Goal: Task Accomplishment & Management: Manage account settings

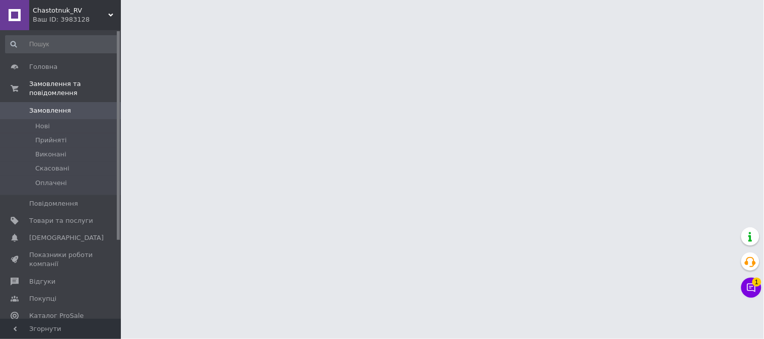
click at [751, 285] on button "Чат з покупцем 1" at bounding box center [751, 288] width 20 height 20
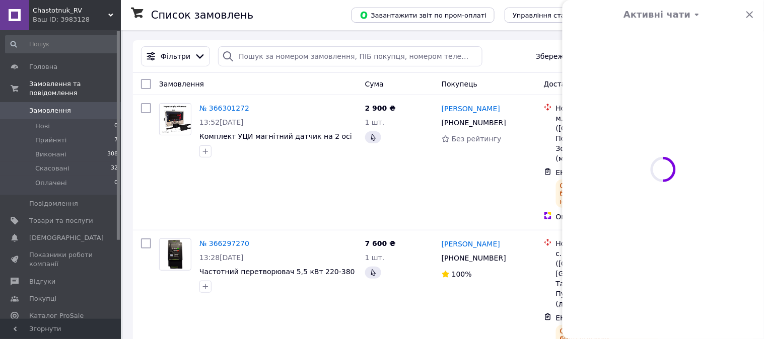
click at [750, 285] on div "Активні чати Чат з покупцем 1" at bounding box center [751, 288] width 20 height 20
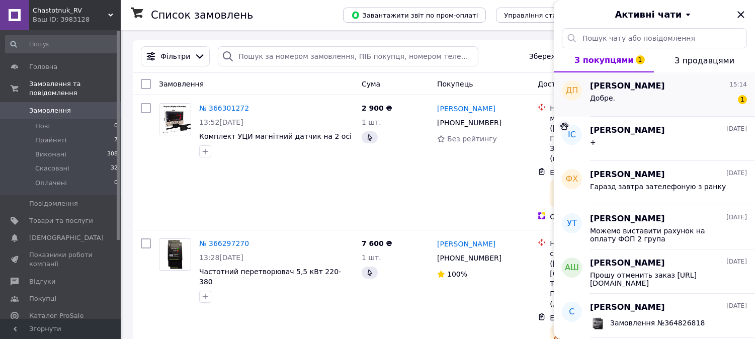
click at [626, 102] on div "Добре. 1" at bounding box center [668, 100] width 157 height 16
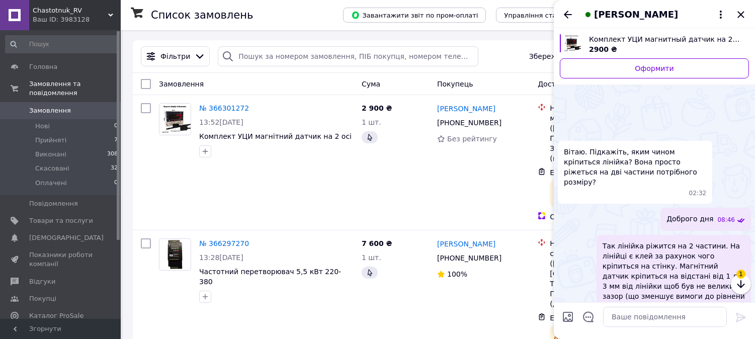
scroll to position [412, 0]
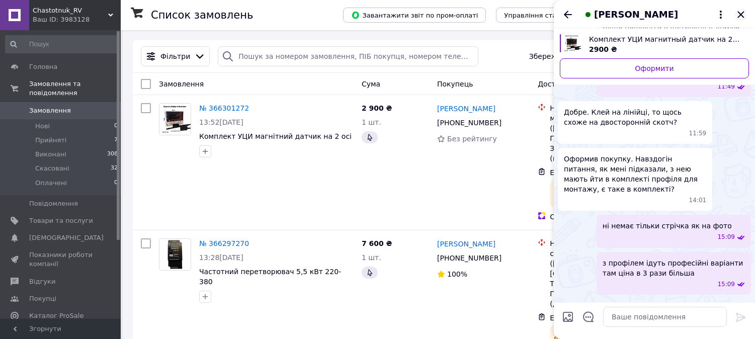
click at [741, 14] on icon "Закрити" at bounding box center [741, 14] width 7 height 7
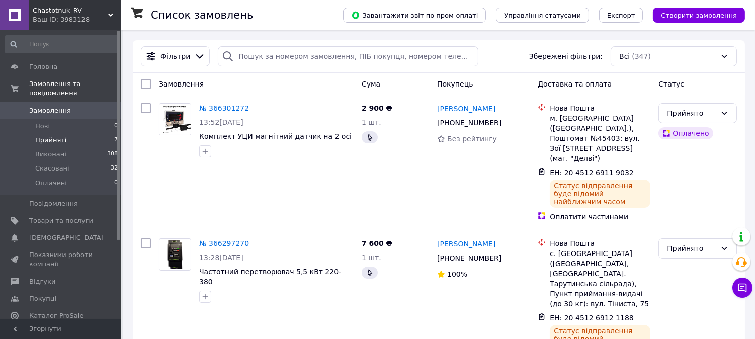
click at [70, 133] on li "Прийняті 7" at bounding box center [62, 140] width 124 height 14
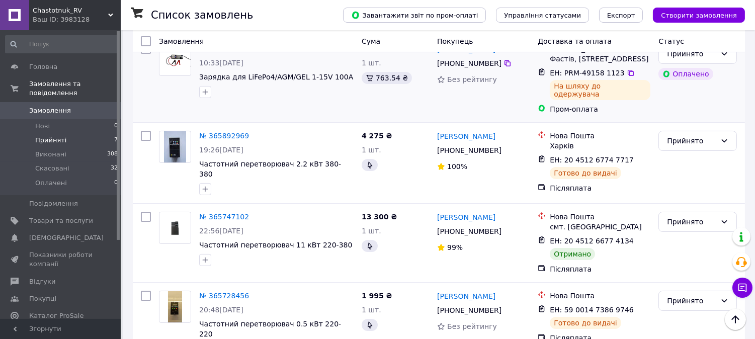
scroll to position [391, 0]
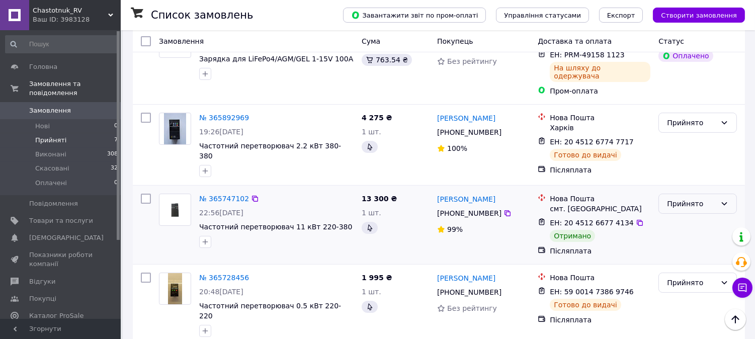
click at [696, 198] on div "Прийнято" at bounding box center [691, 203] width 49 height 11
click at [688, 205] on li "Виконано" at bounding box center [699, 200] width 78 height 18
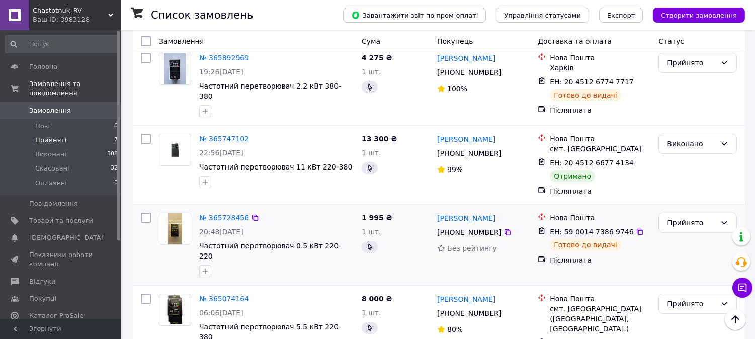
scroll to position [471, 0]
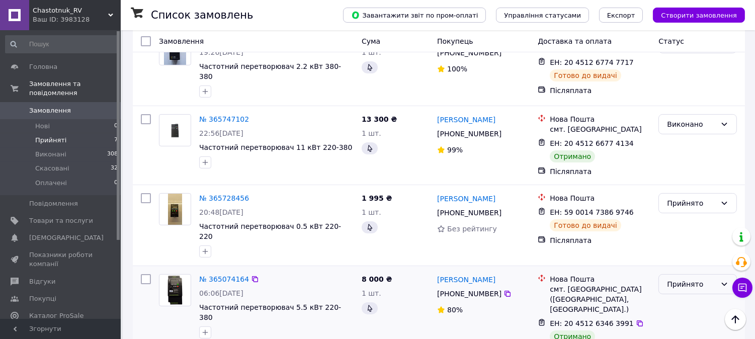
click at [688, 279] on div "Прийнято" at bounding box center [691, 284] width 49 height 11
click at [685, 273] on li "Виконано" at bounding box center [699, 271] width 78 height 18
